Goal: Go to known website: Go to known website

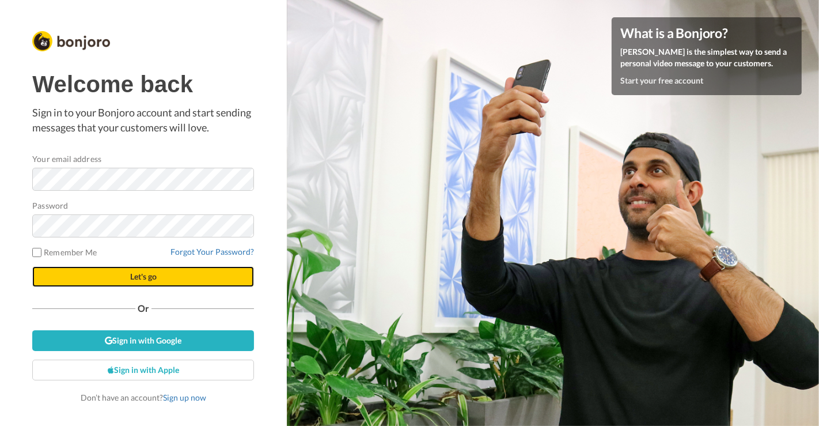
click at [155, 274] on span "Let's go" at bounding box center [143, 276] width 26 height 10
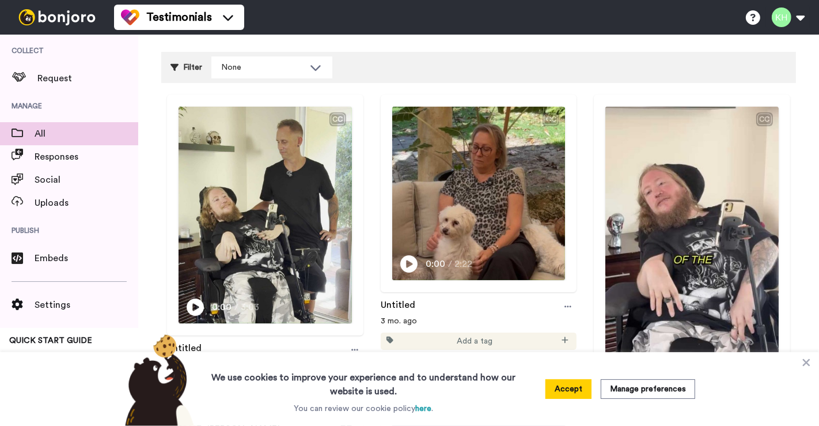
scroll to position [192, 0]
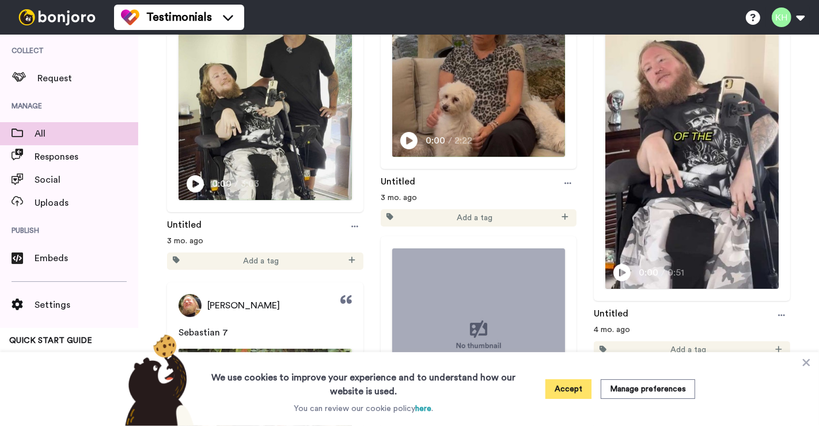
click at [572, 384] on button "Accept" at bounding box center [568, 389] width 46 height 20
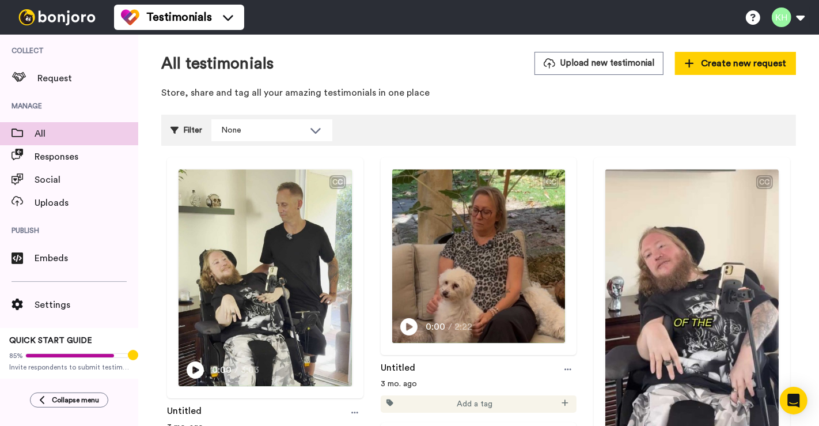
scroll to position [0, 0]
